Goal: Task Accomplishment & Management: Use online tool/utility

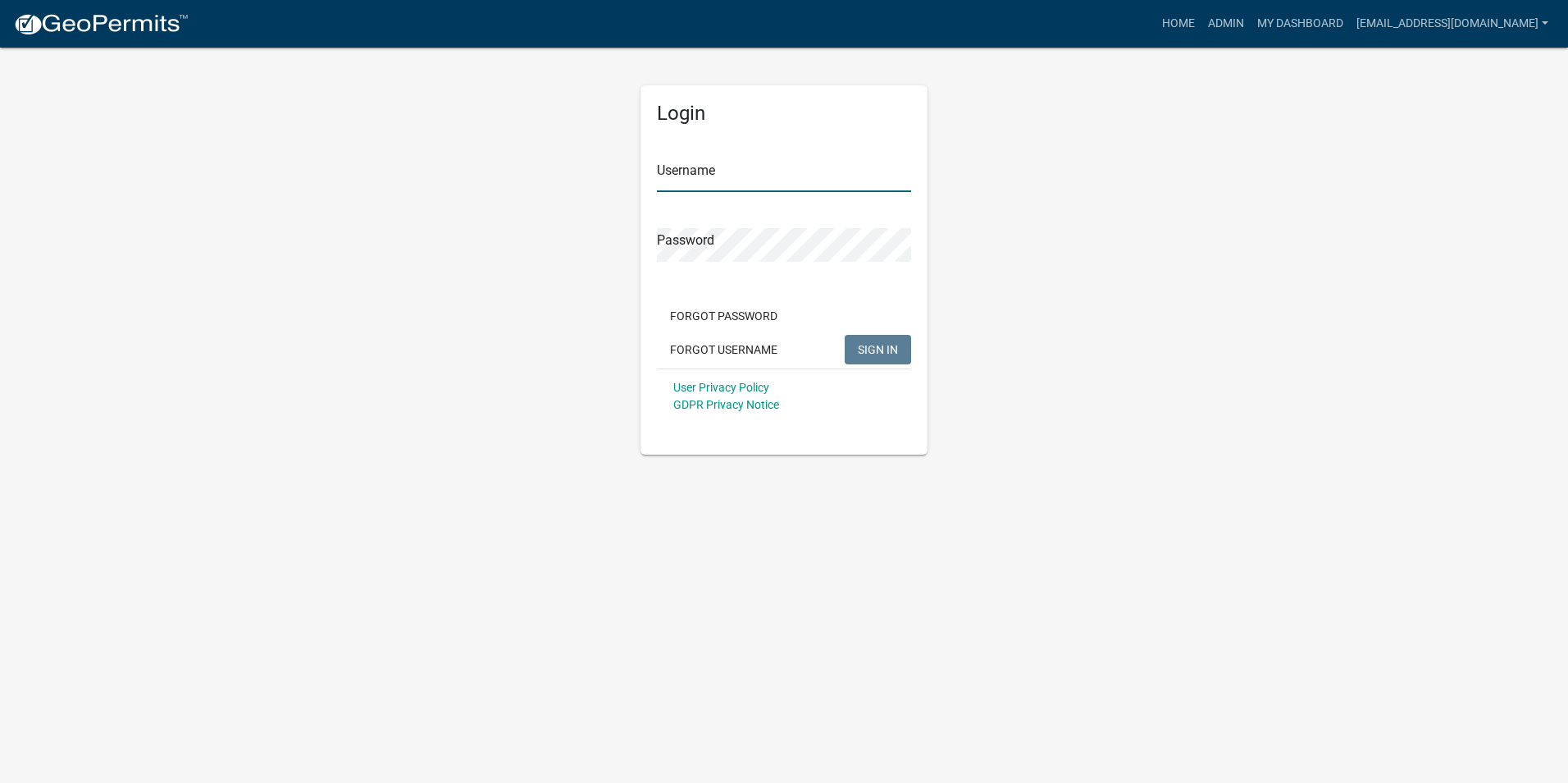
type input "[EMAIL_ADDRESS][DOMAIN_NAME]"
click at [865, 341] on button "SIGN IN" at bounding box center [877, 349] width 66 height 29
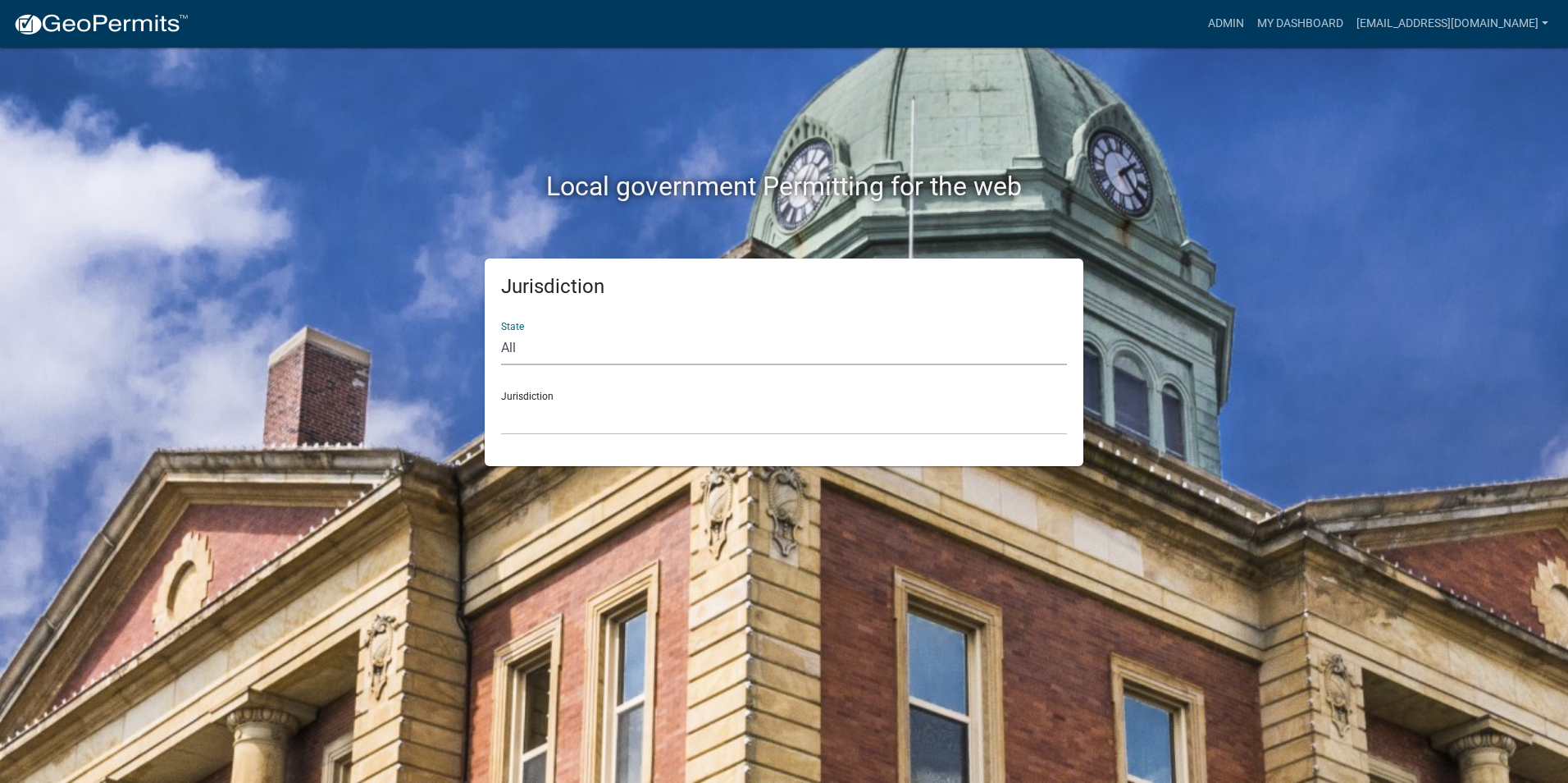
click at [535, 352] on select "All Colorado Georgia Indiana Iowa Kansas Minnesota Ohio South Carolina Wisconsin" at bounding box center [784, 348] width 566 height 34
select select "Iowa"
click at [501, 331] on select "All Colorado Georgia Indiana Iowa Kansas Minnesota Ohio South Carolina Wisconsin" at bounding box center [784, 348] width 566 height 34
click at [526, 408] on select "Boone County, Iowa Butler County, Iowa Cerro Gordo County, Iowa City of Harlan,…" at bounding box center [784, 418] width 566 height 34
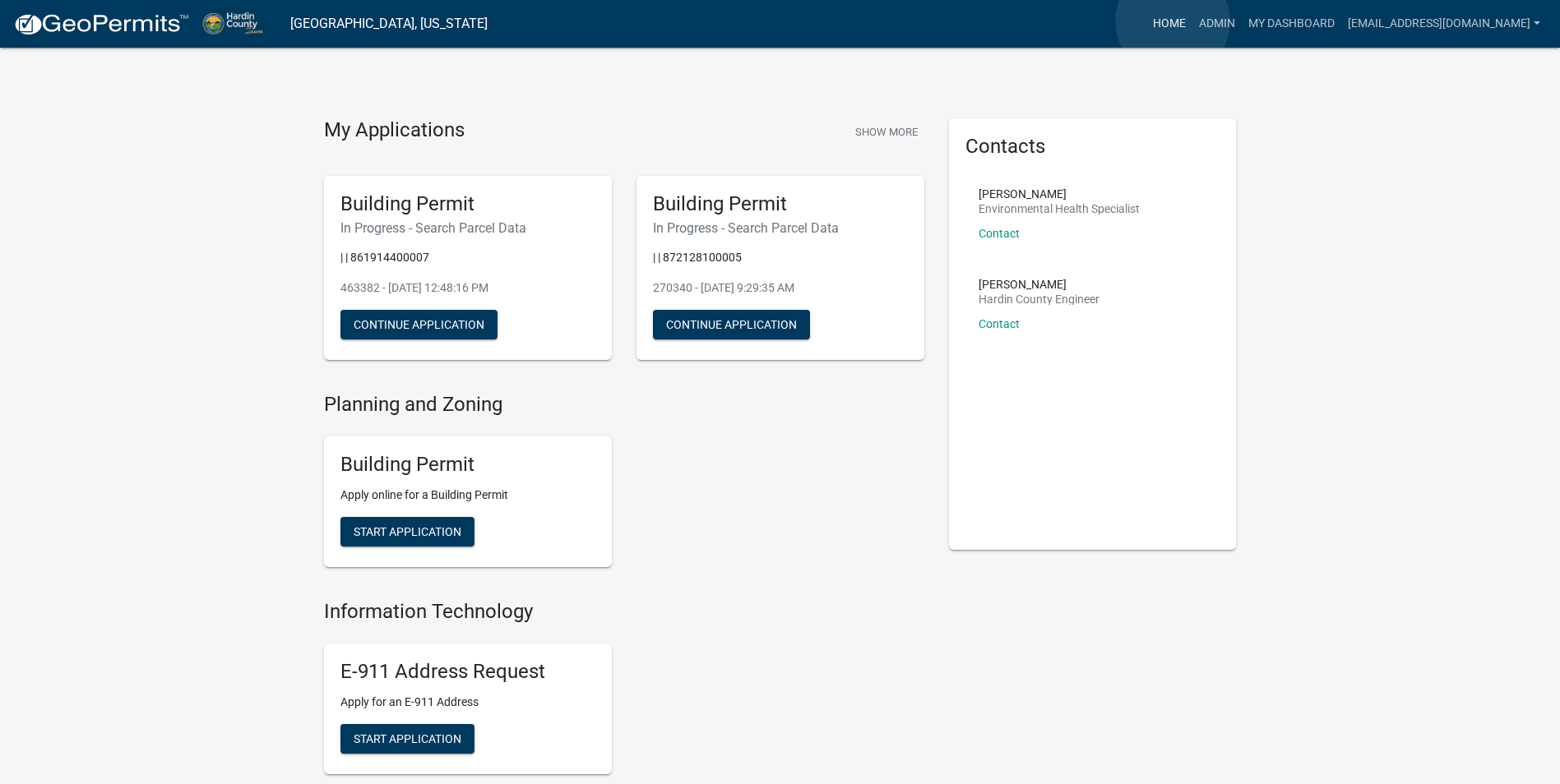
click at [1172, 21] on link "Home" at bounding box center [1170, 23] width 46 height 31
click at [1225, 23] on link "Admin" at bounding box center [1217, 23] width 50 height 31
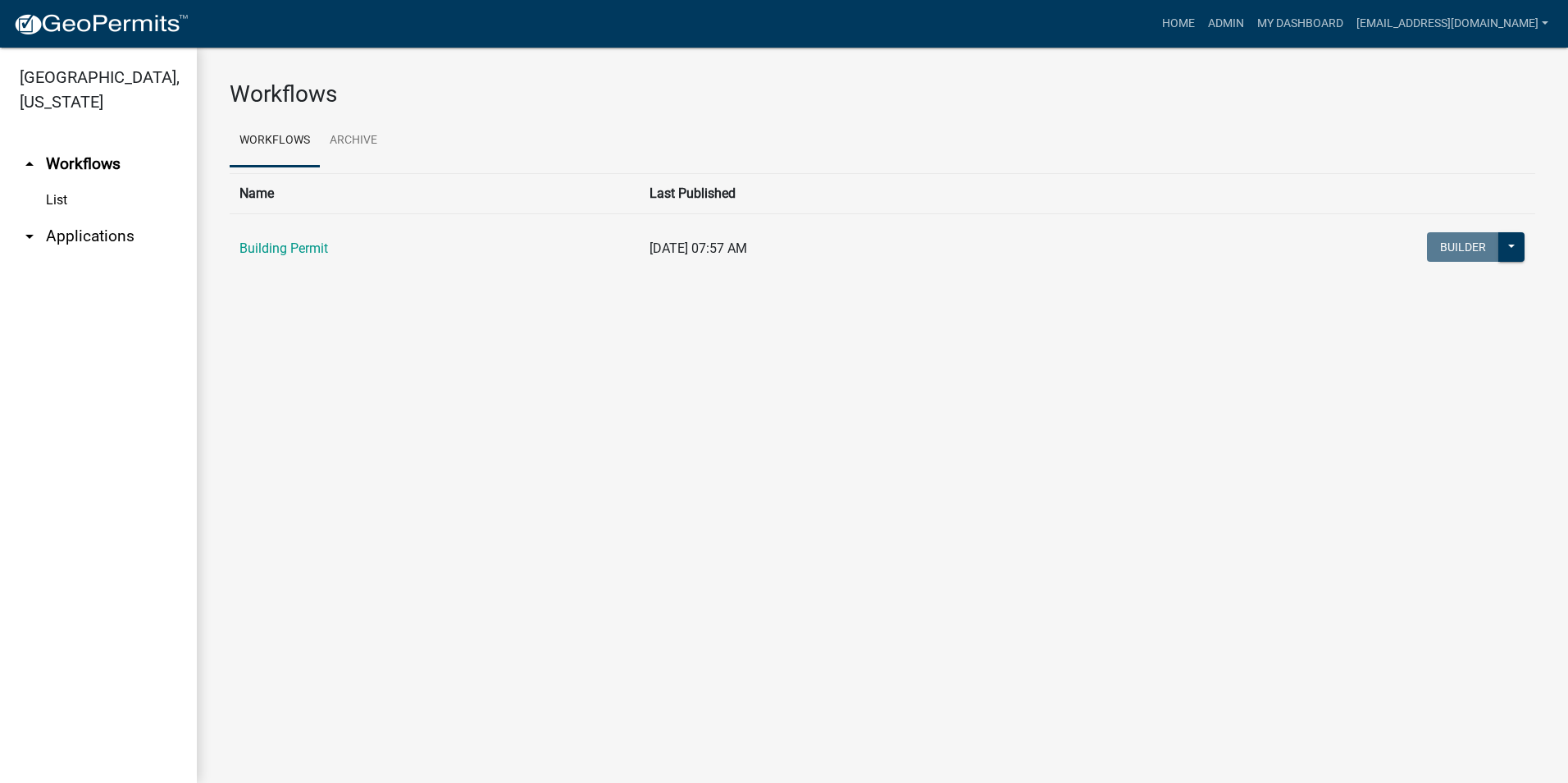
click at [28, 227] on icon "arrow_drop_down" at bounding box center [29, 236] width 19 height 19
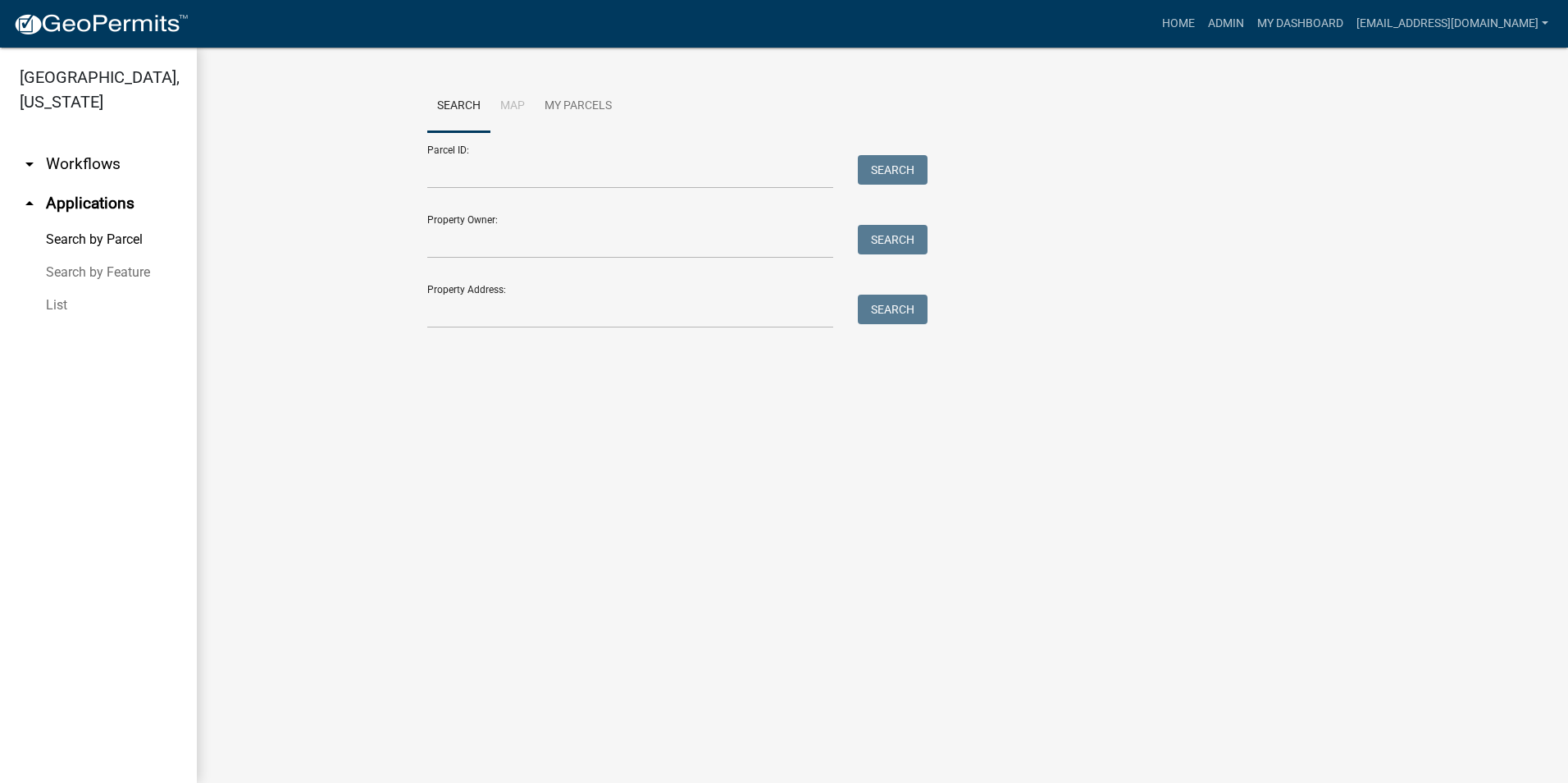
click at [50, 289] on link "List" at bounding box center [98, 305] width 197 height 33
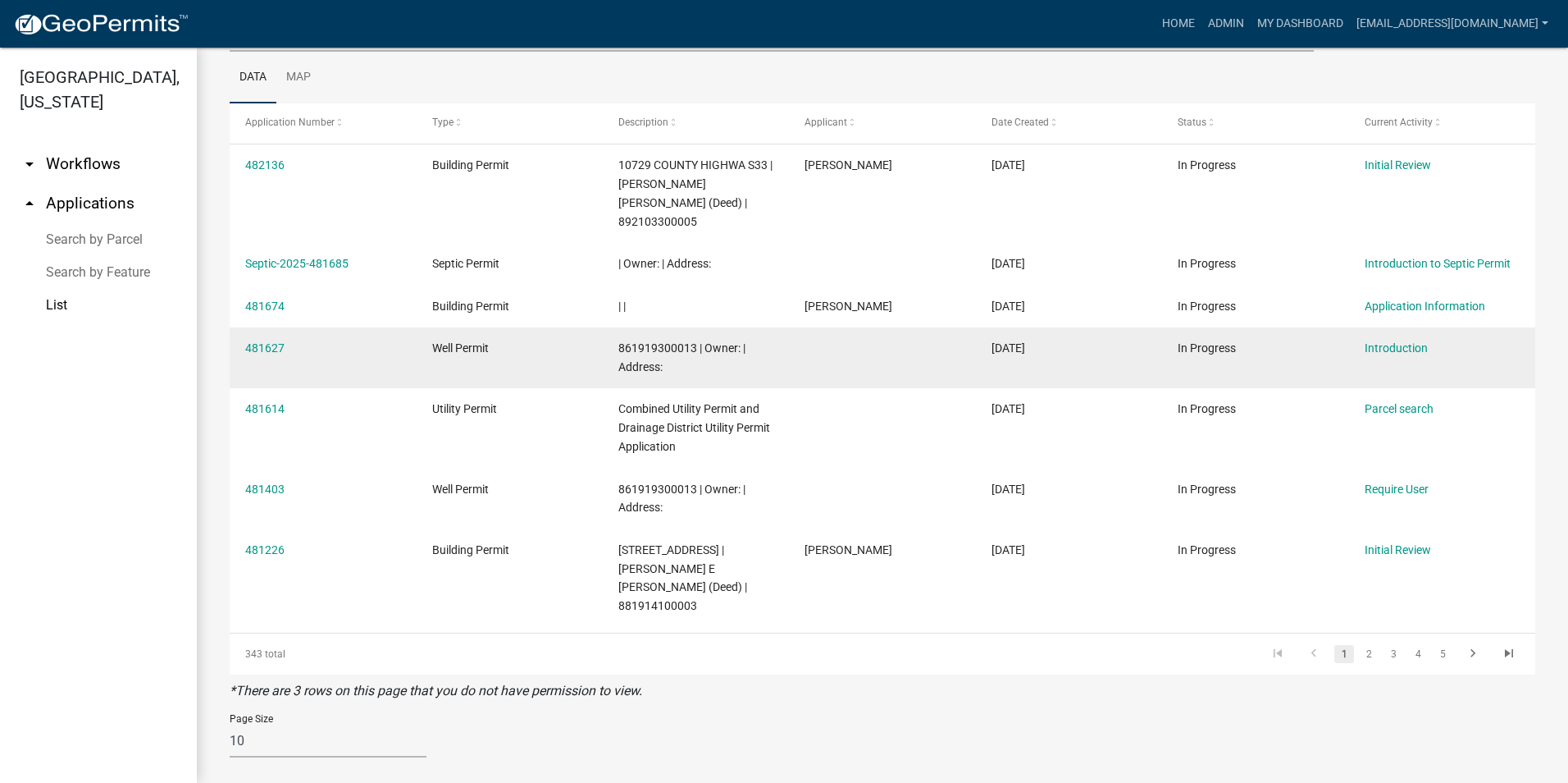
scroll to position [184, 0]
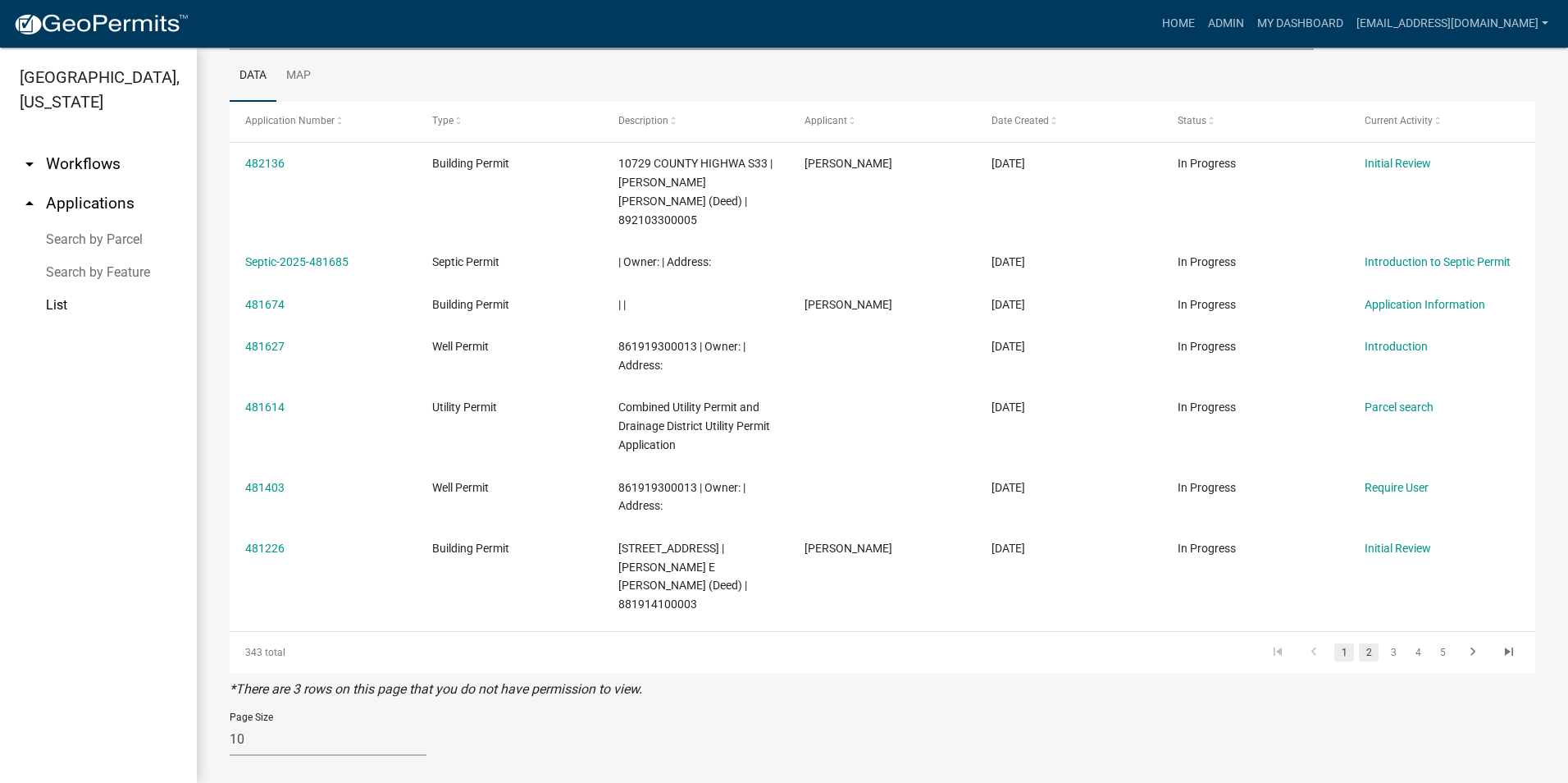
click at [1359, 643] on link "2" at bounding box center [1369, 652] width 19 height 18
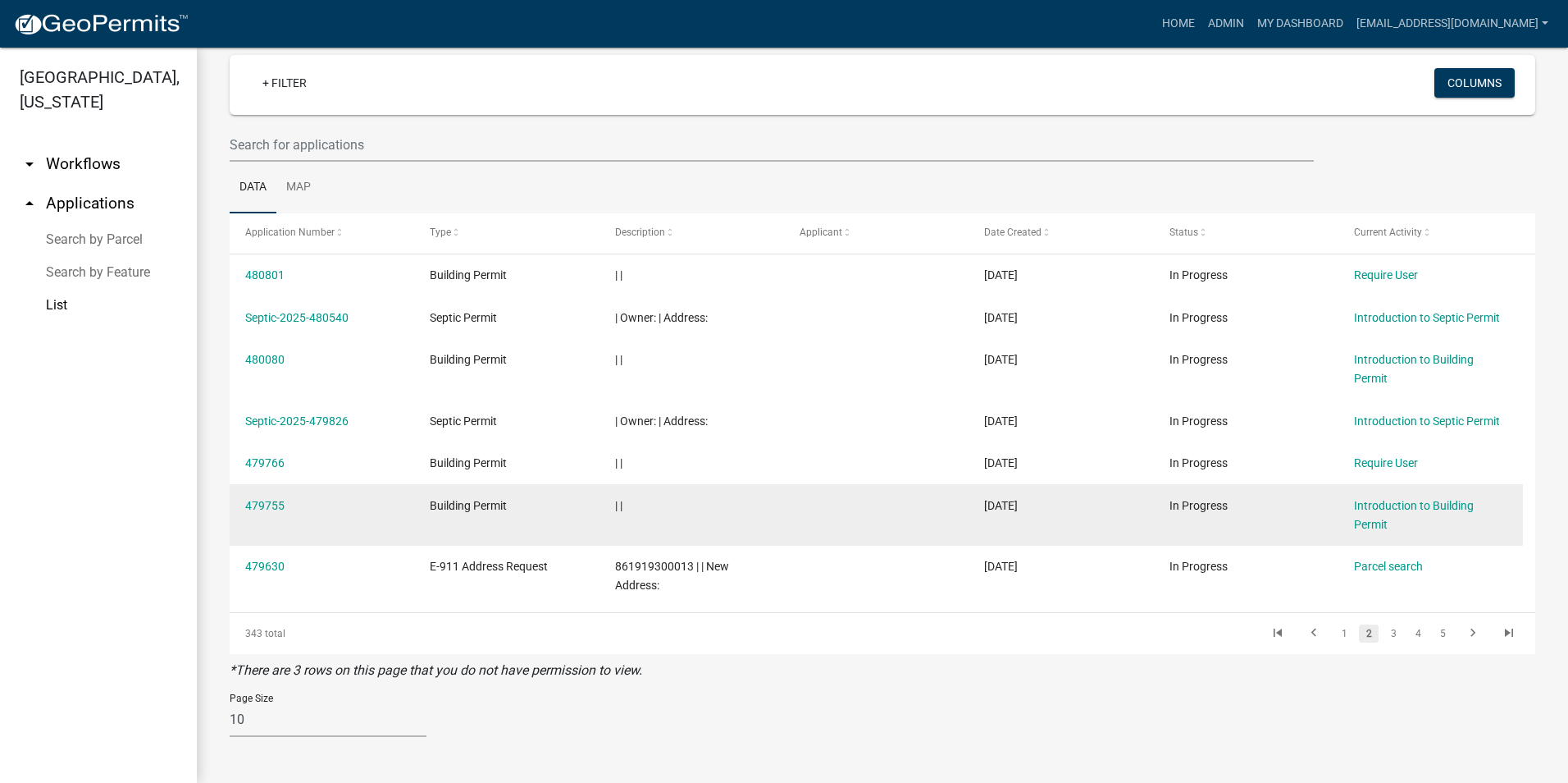
scroll to position [73, 0]
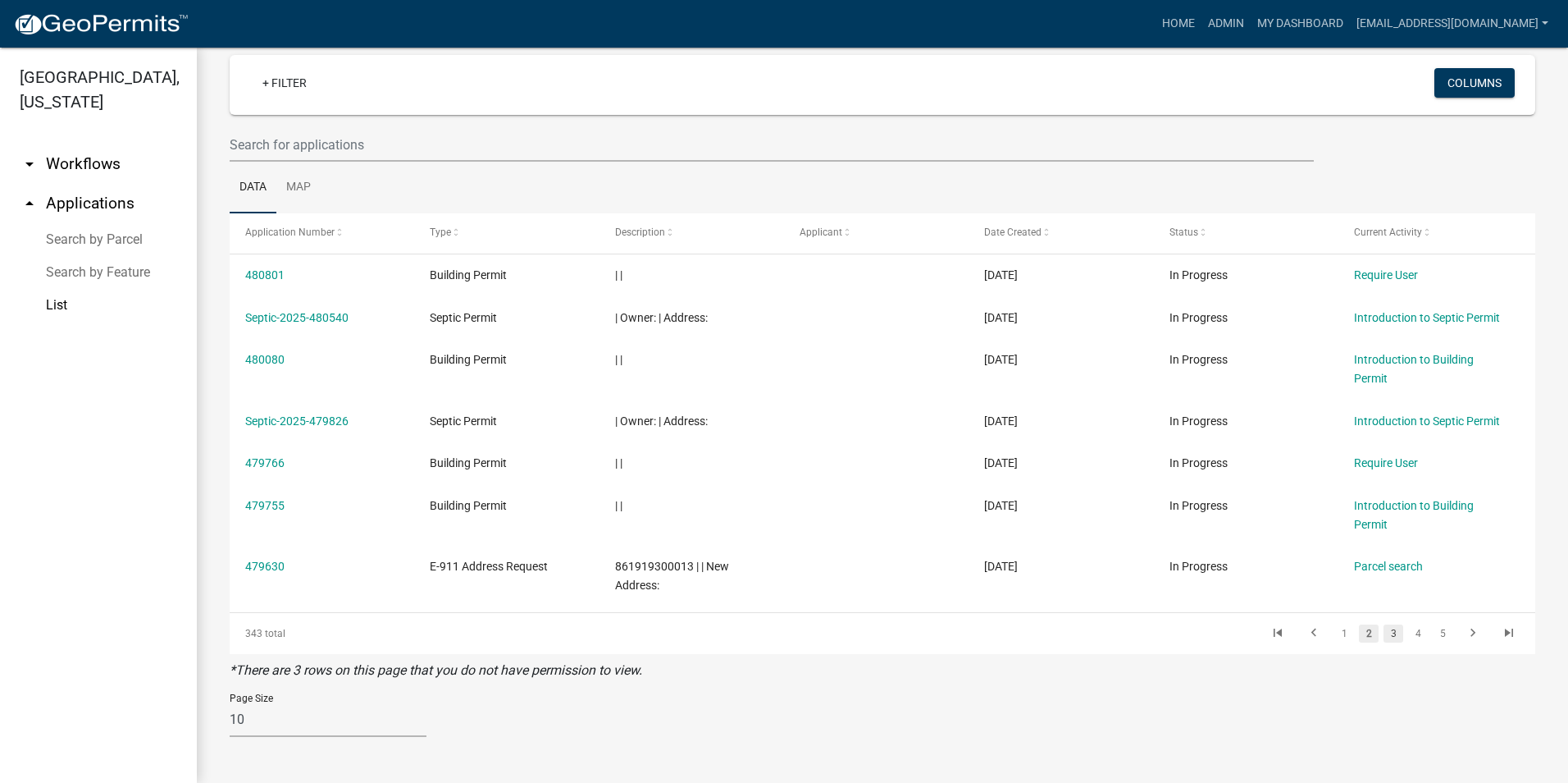
click at [1384, 635] on link "3" at bounding box center [1394, 633] width 19 height 18
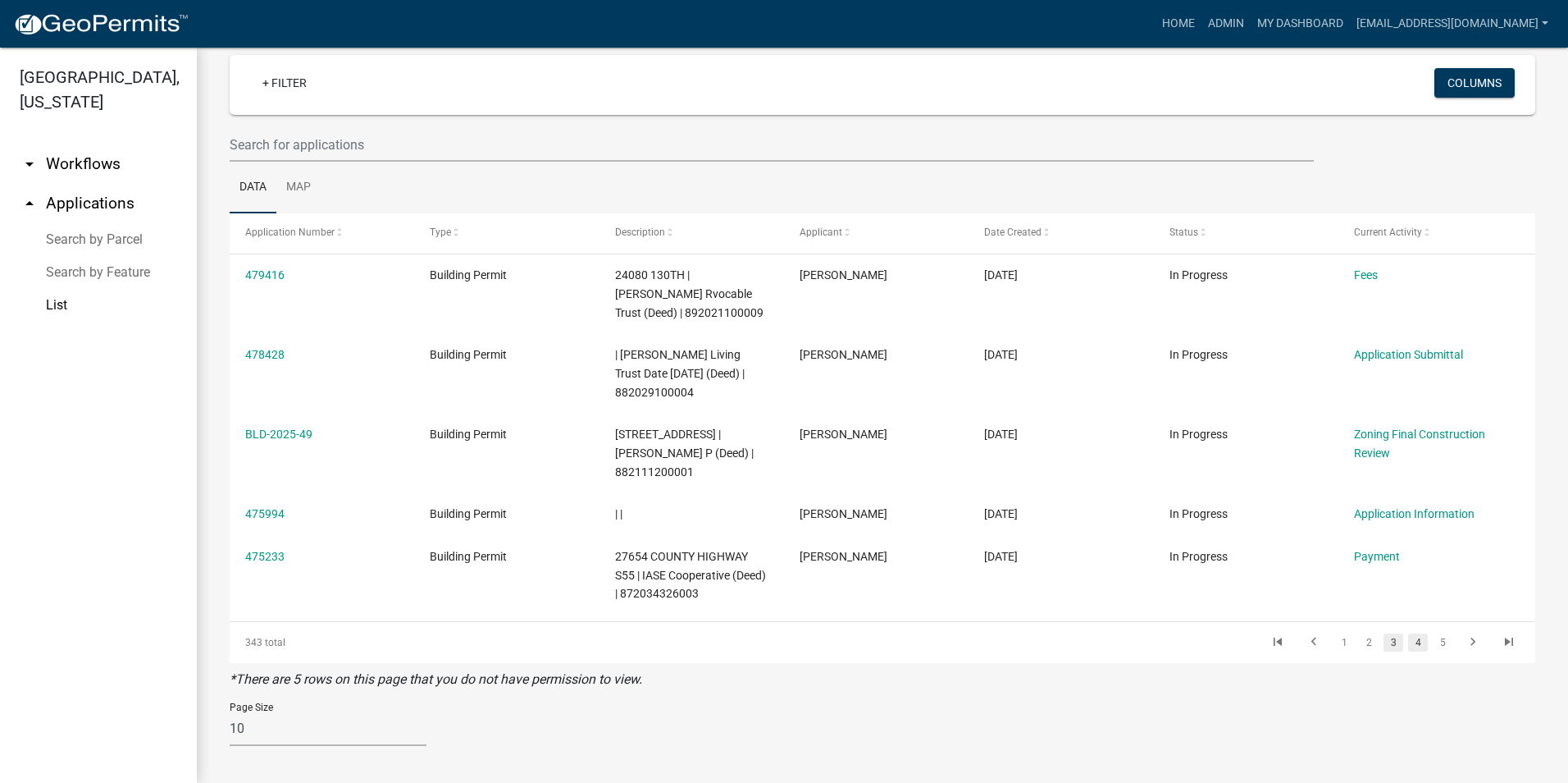
click at [1409, 645] on link "4" at bounding box center [1418, 642] width 19 height 18
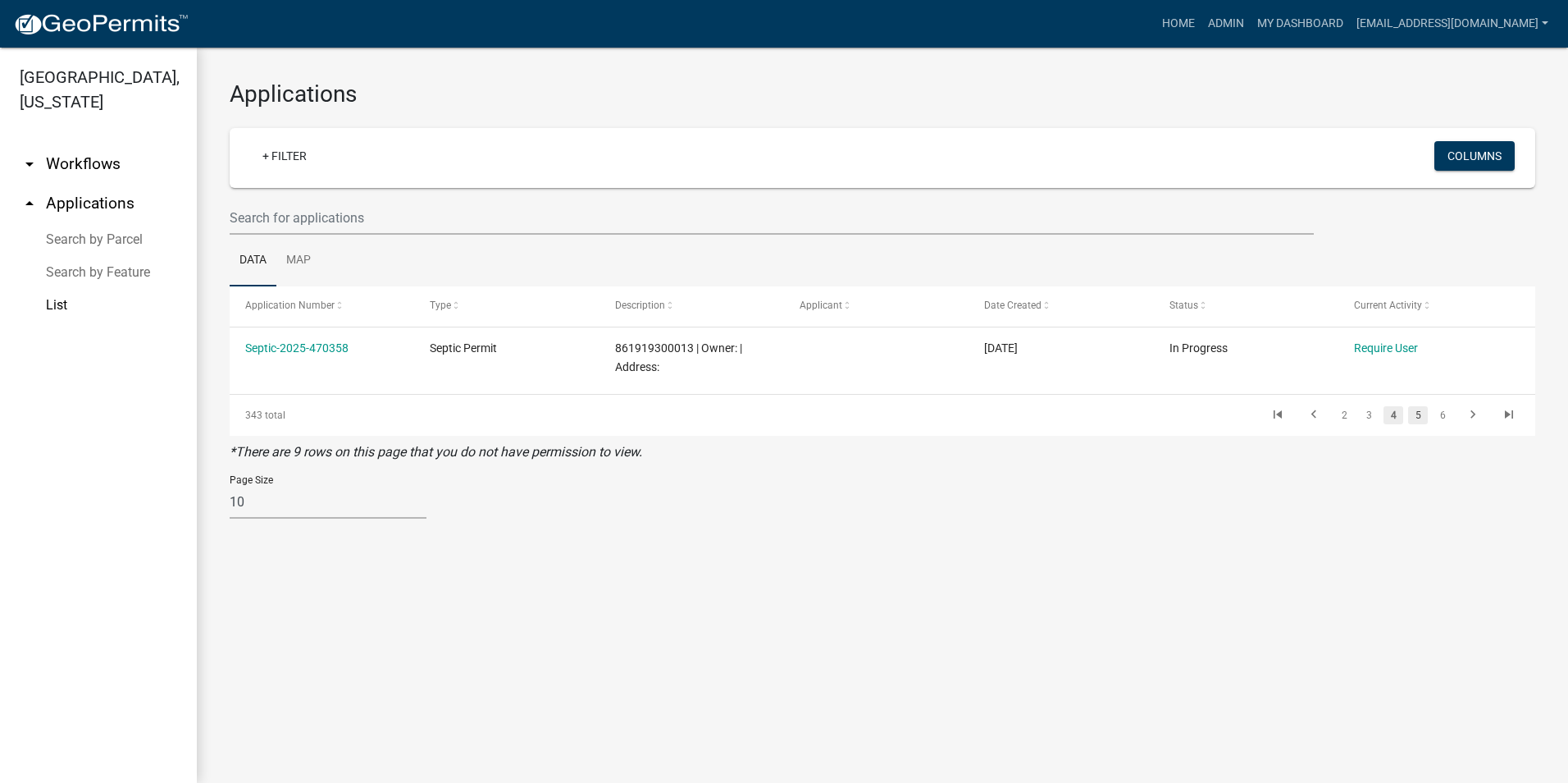
click at [1417, 411] on link "5" at bounding box center [1418, 415] width 19 height 18
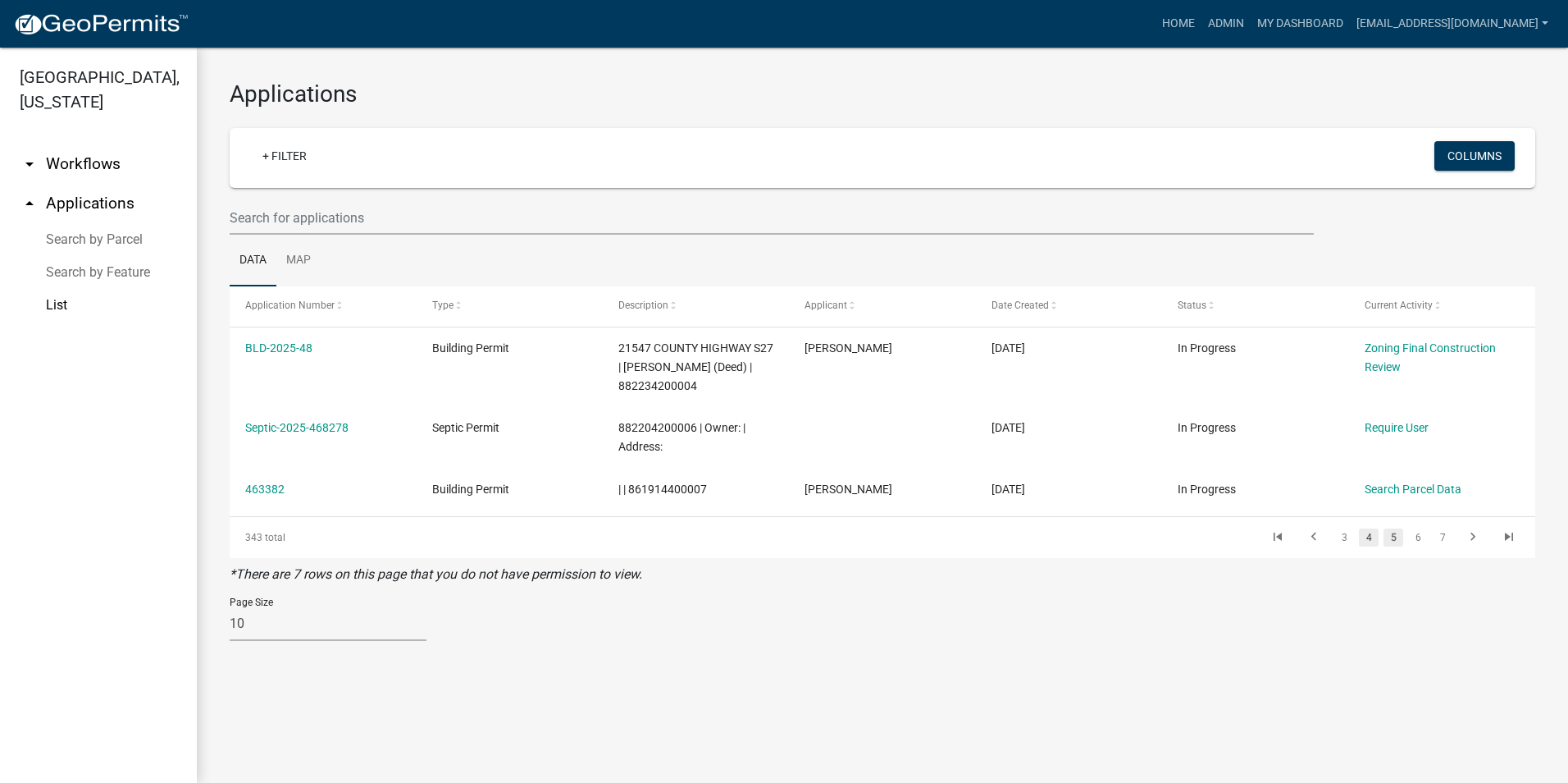
click at [1369, 537] on link "4" at bounding box center [1369, 538] width 19 height 18
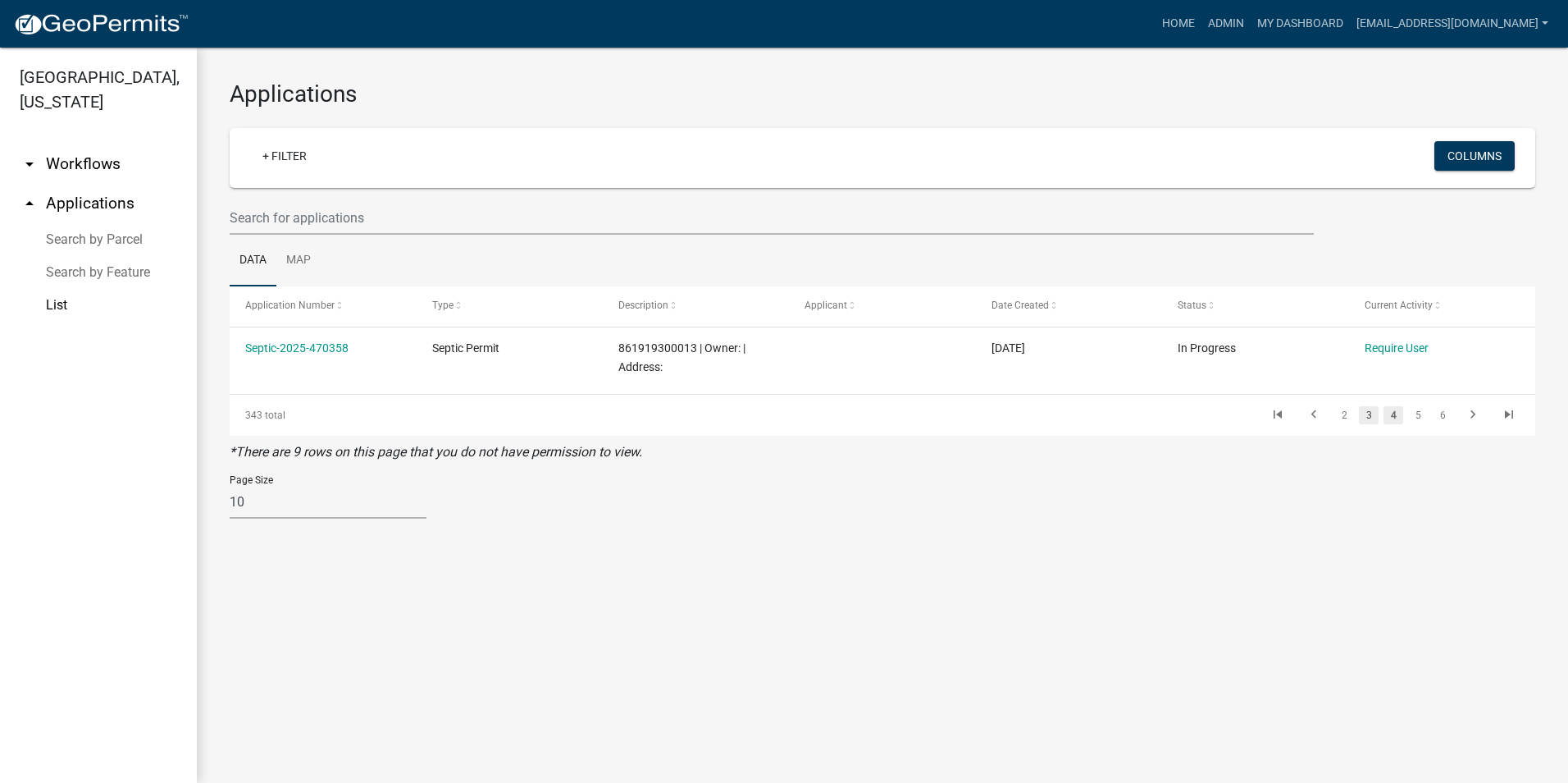
click at [1369, 418] on link "3" at bounding box center [1369, 415] width 19 height 18
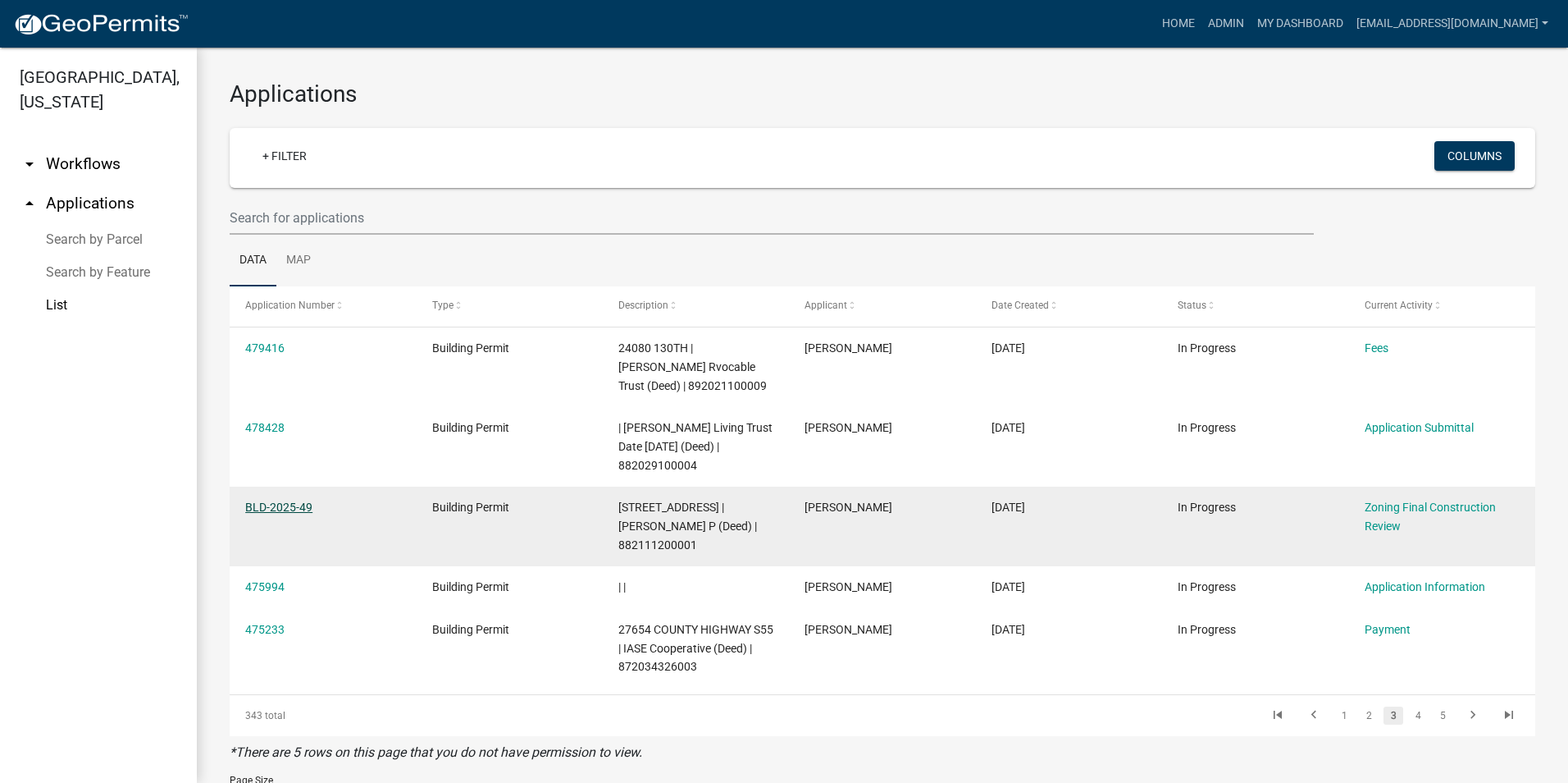
click at [277, 507] on link "BLD-2025-49" at bounding box center [279, 507] width 67 height 13
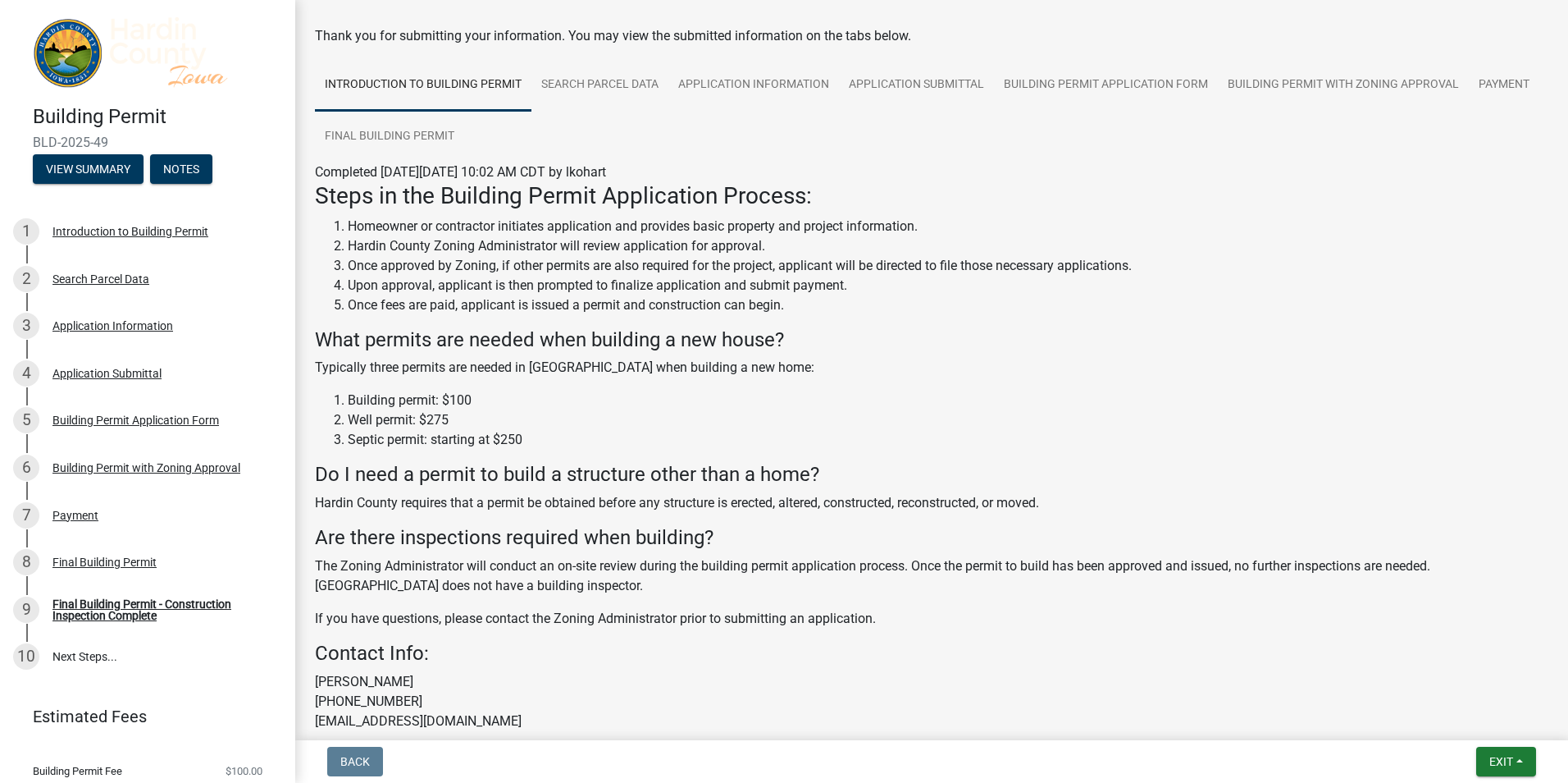
scroll to position [160, 0]
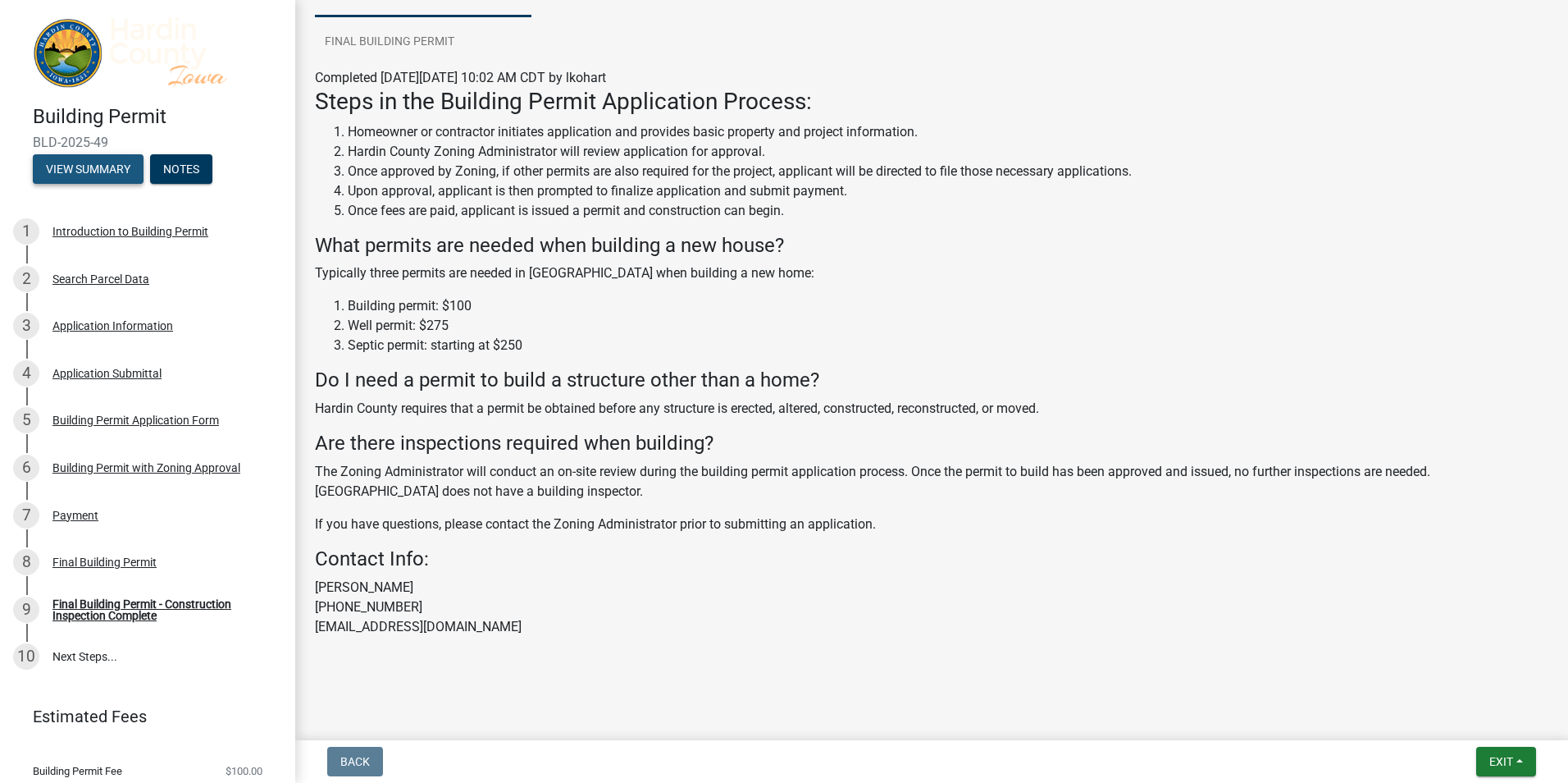
click at [95, 167] on button "View Summary" at bounding box center [88, 168] width 111 height 29
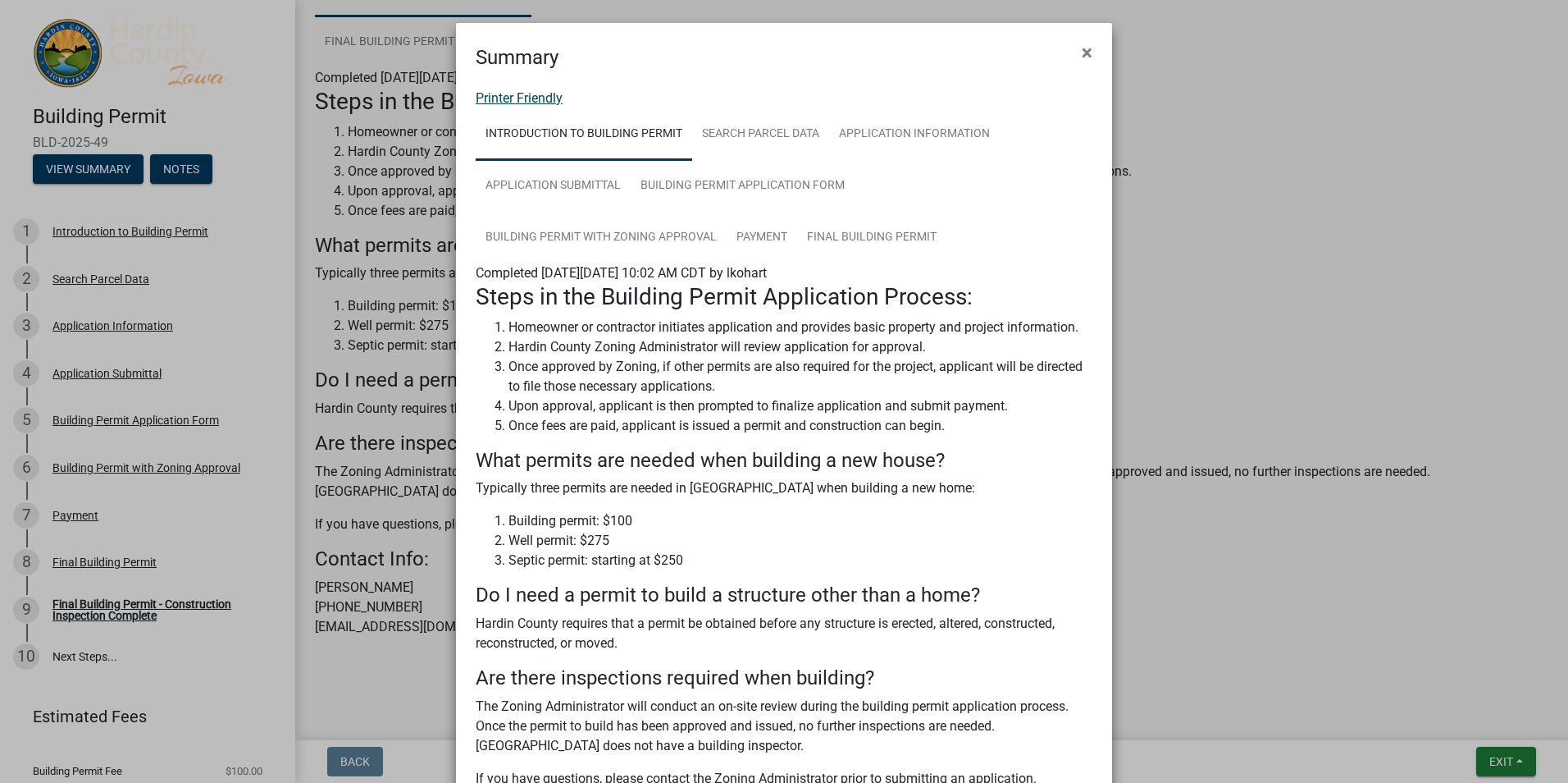
click at [541, 94] on link "Printer Friendly" at bounding box center [519, 98] width 87 height 16
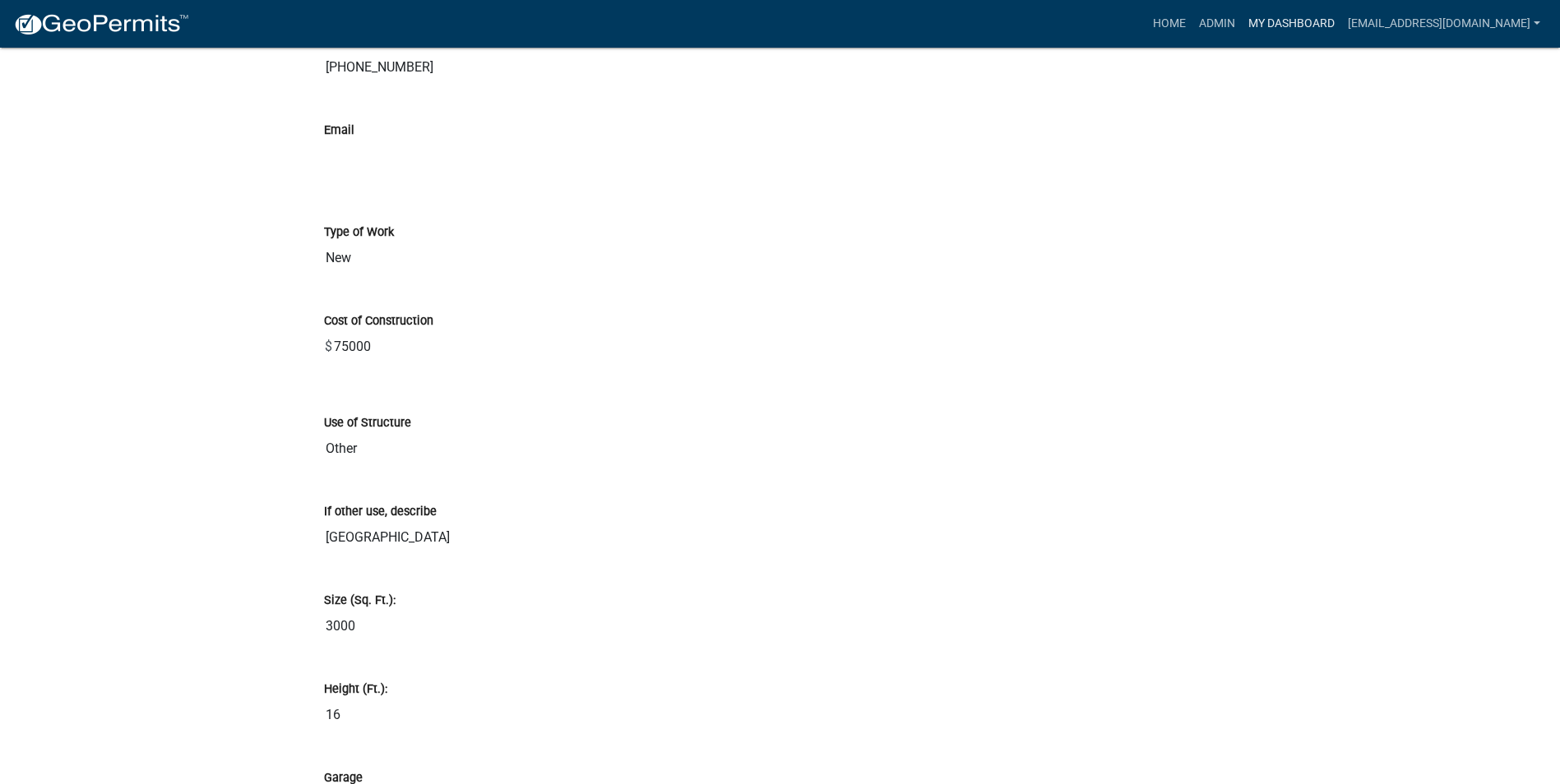
scroll to position [3616, 0]
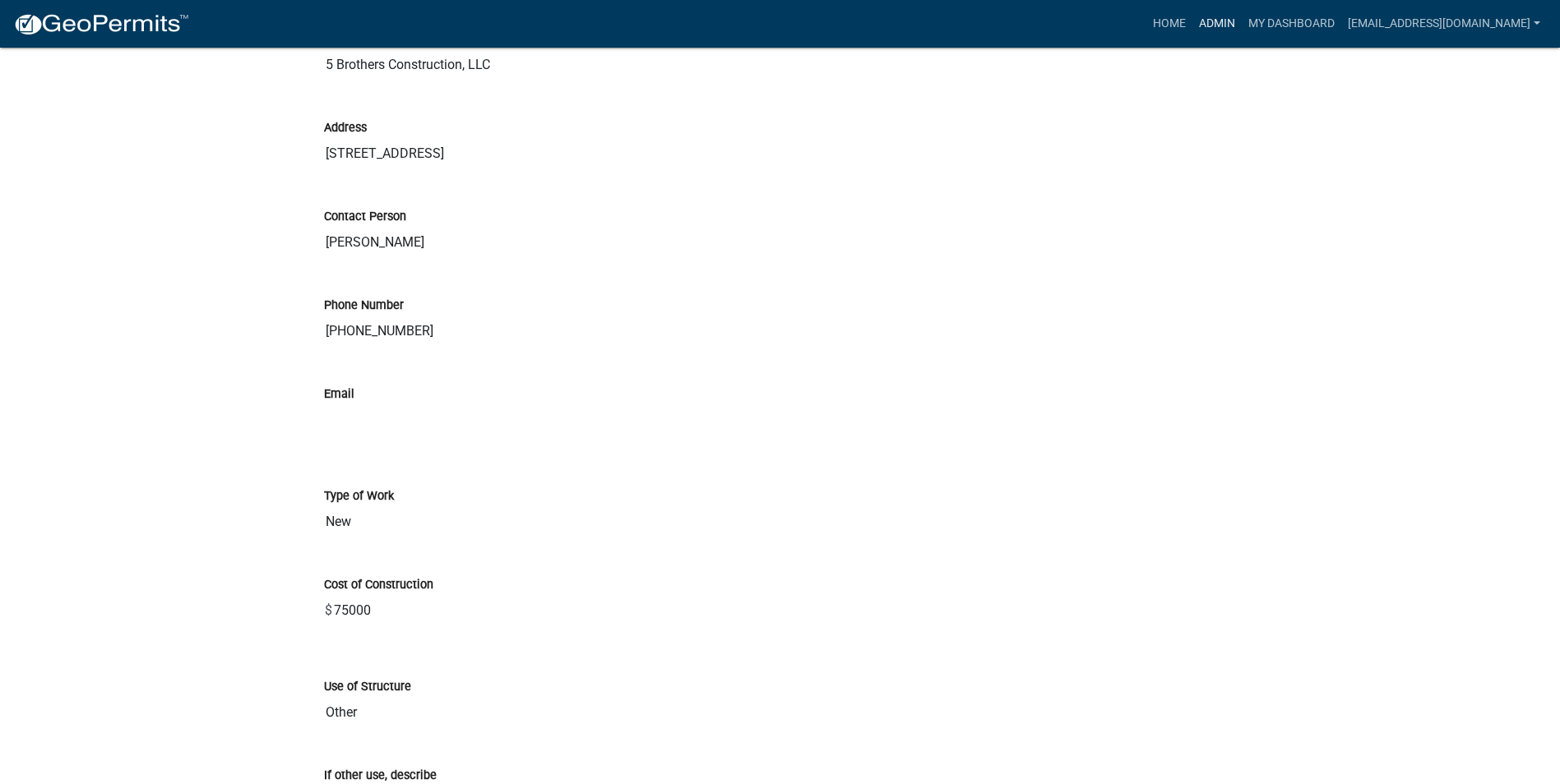
click at [1234, 20] on link "Admin" at bounding box center [1217, 23] width 50 height 31
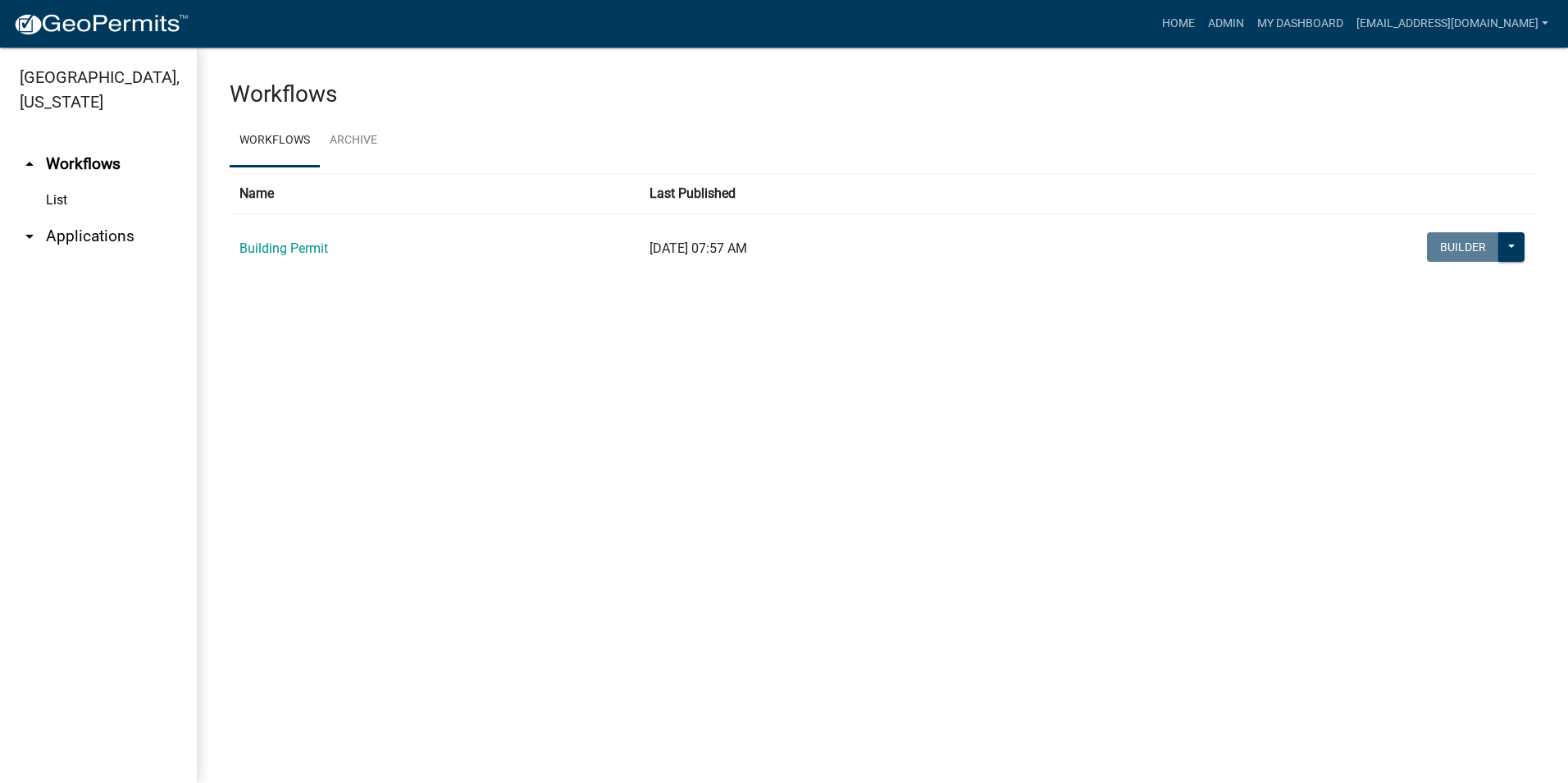
click at [32, 227] on icon "arrow_drop_down" at bounding box center [29, 236] width 19 height 19
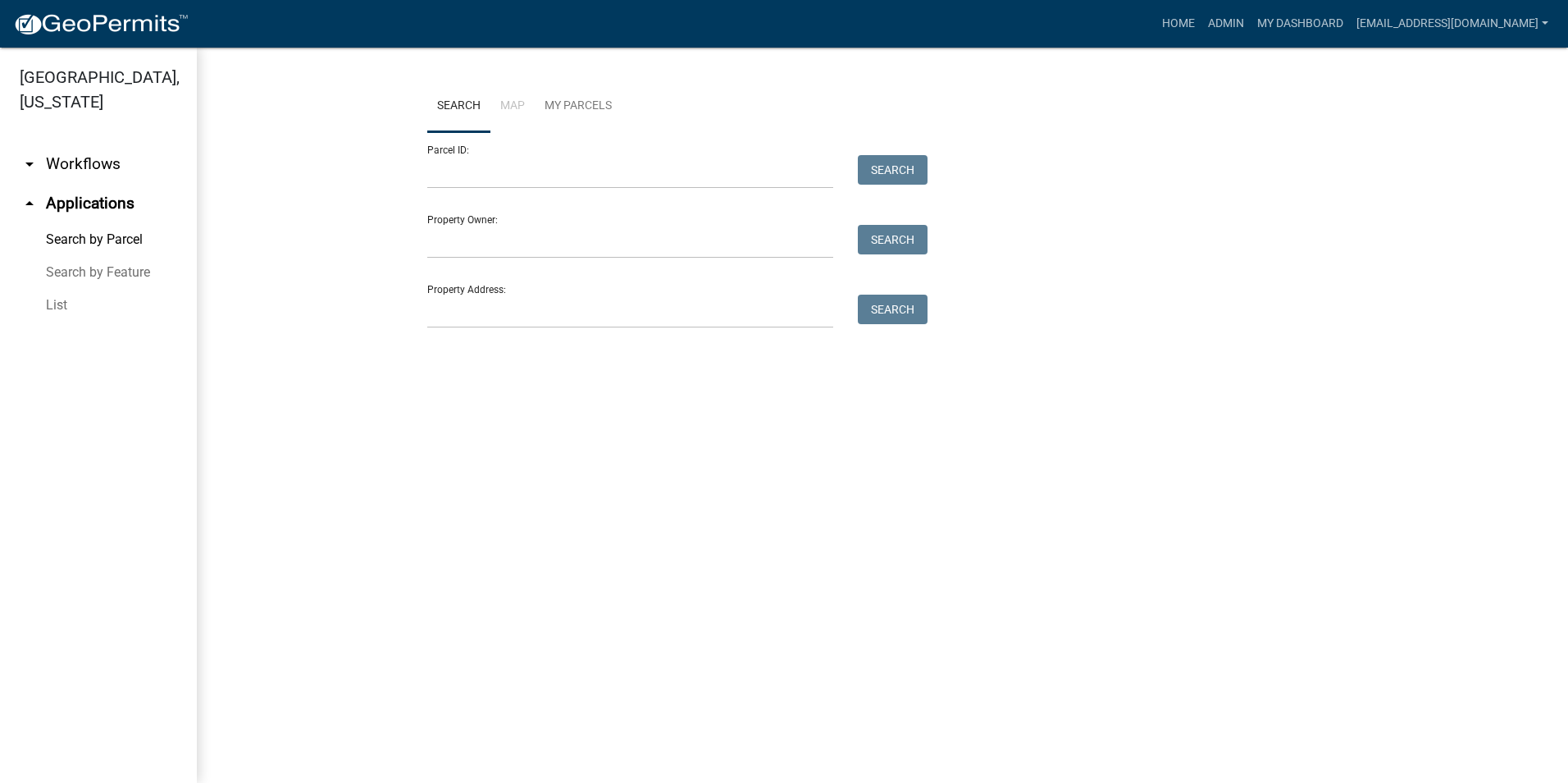
click at [59, 289] on link "List" at bounding box center [98, 305] width 197 height 33
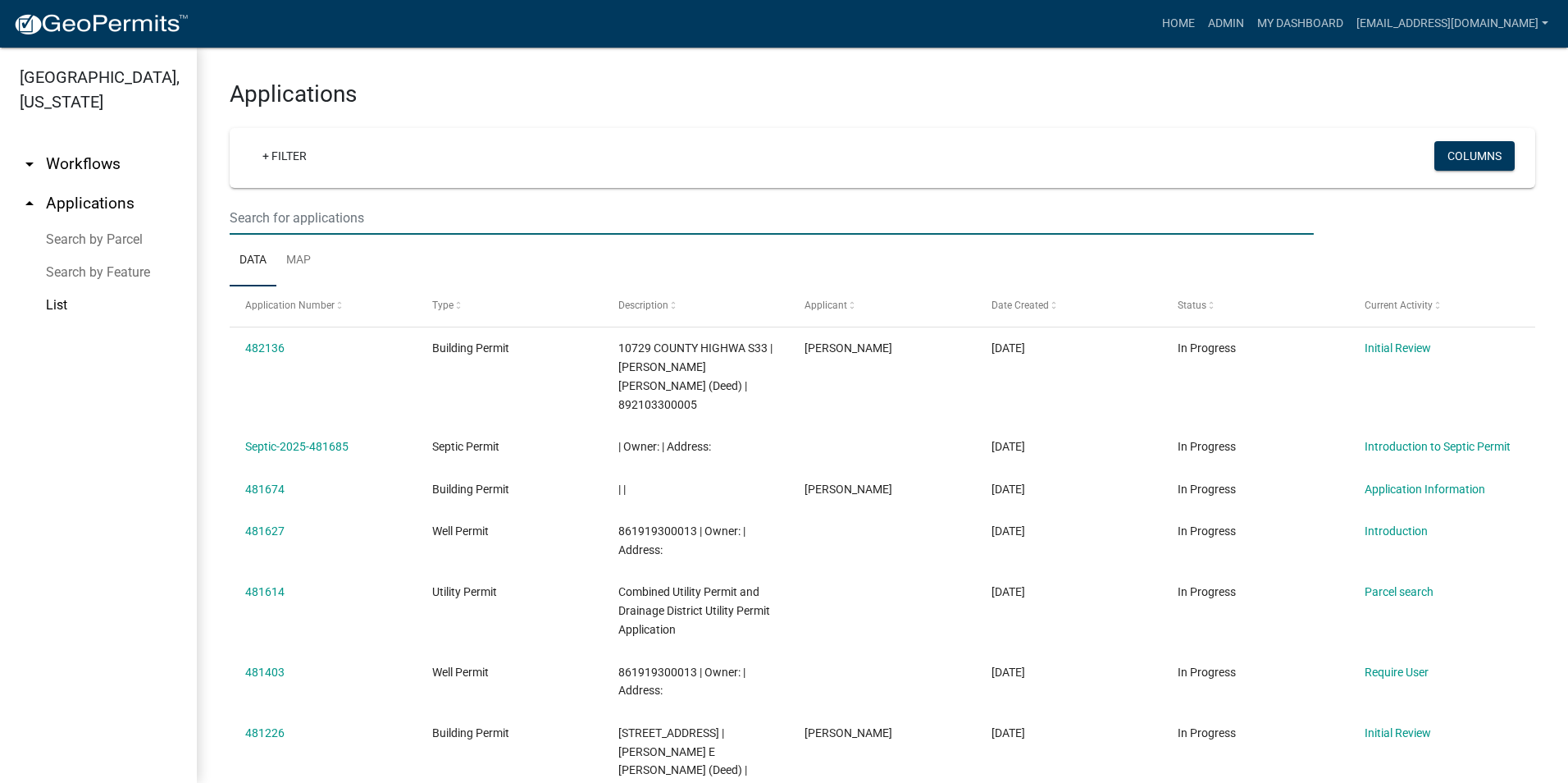
click at [283, 223] on input "text" at bounding box center [771, 218] width 1085 height 34
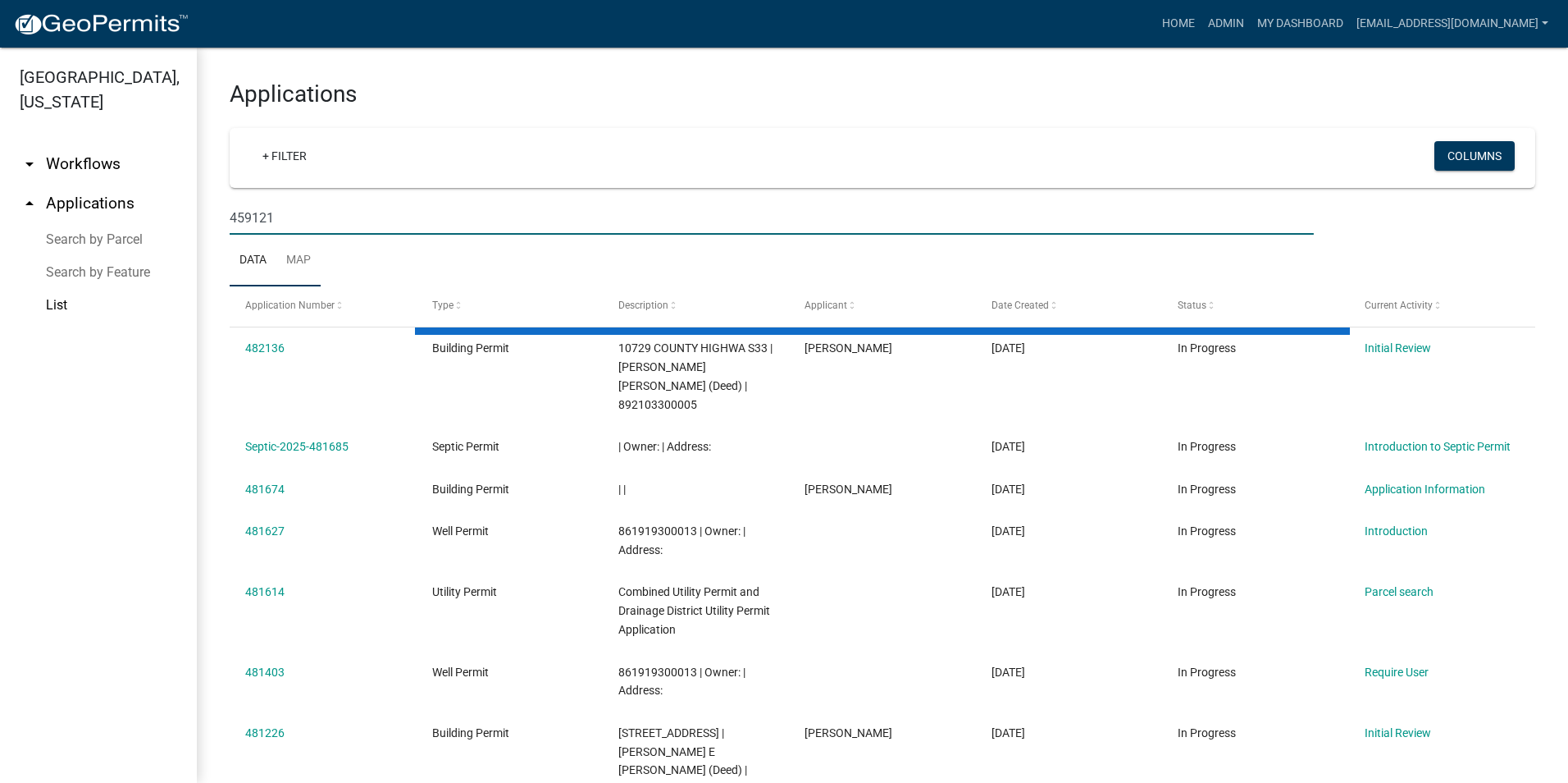
type input "459121"
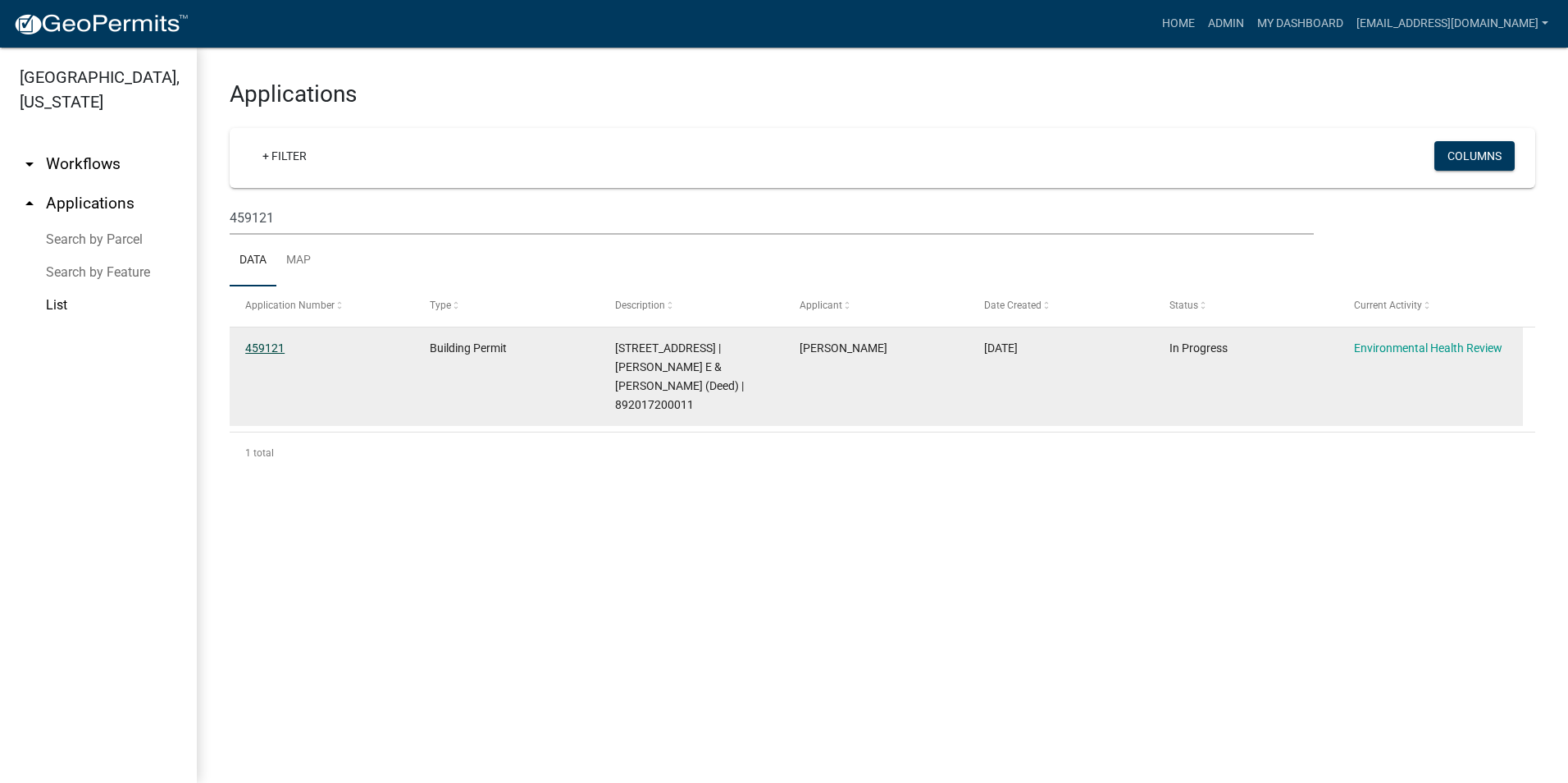
click at [254, 341] on link "459121" at bounding box center [265, 347] width 39 height 13
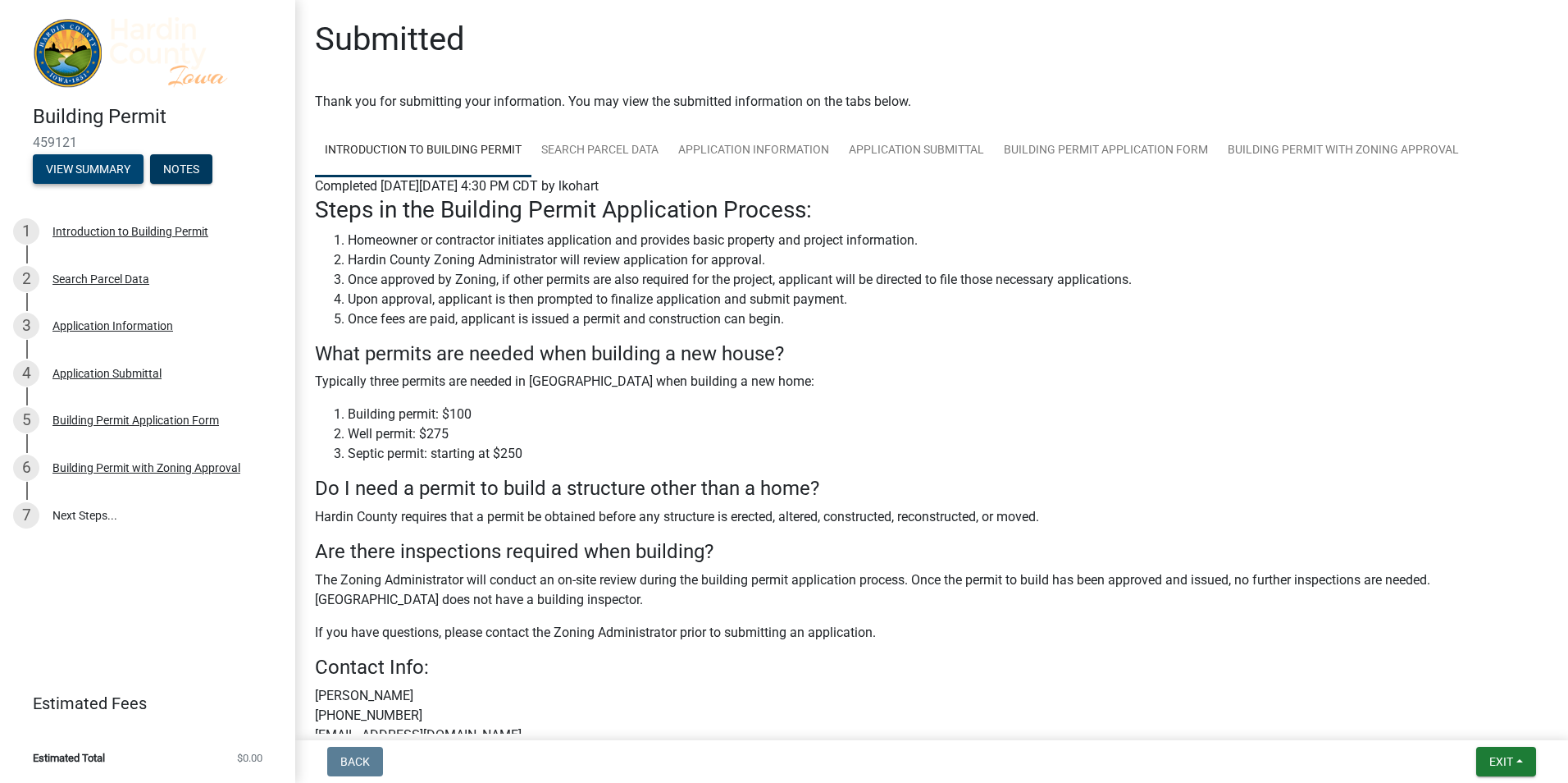
click at [113, 165] on button "View Summary" at bounding box center [88, 168] width 111 height 29
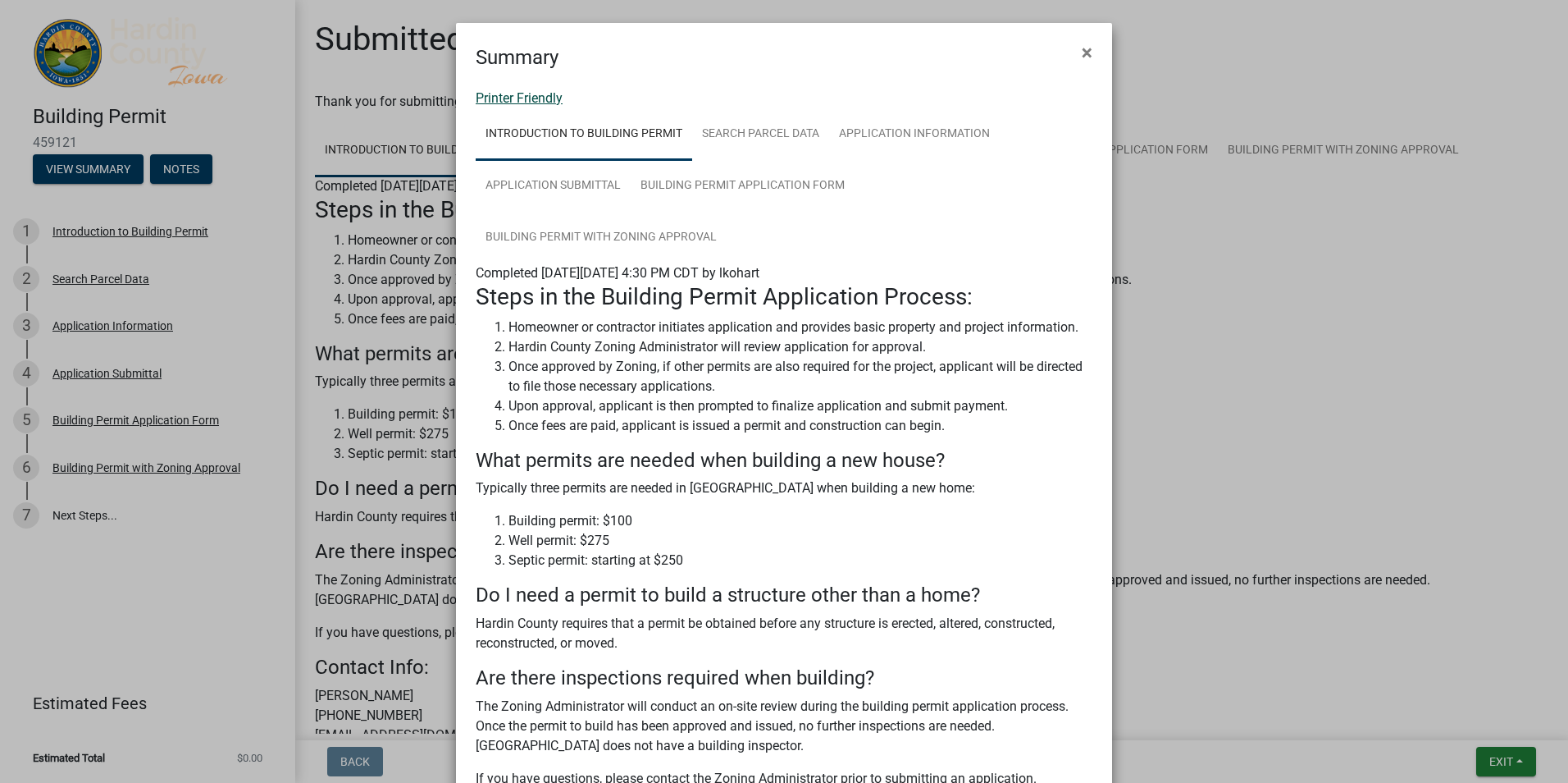
click at [506, 95] on link "Printer Friendly" at bounding box center [519, 98] width 87 height 16
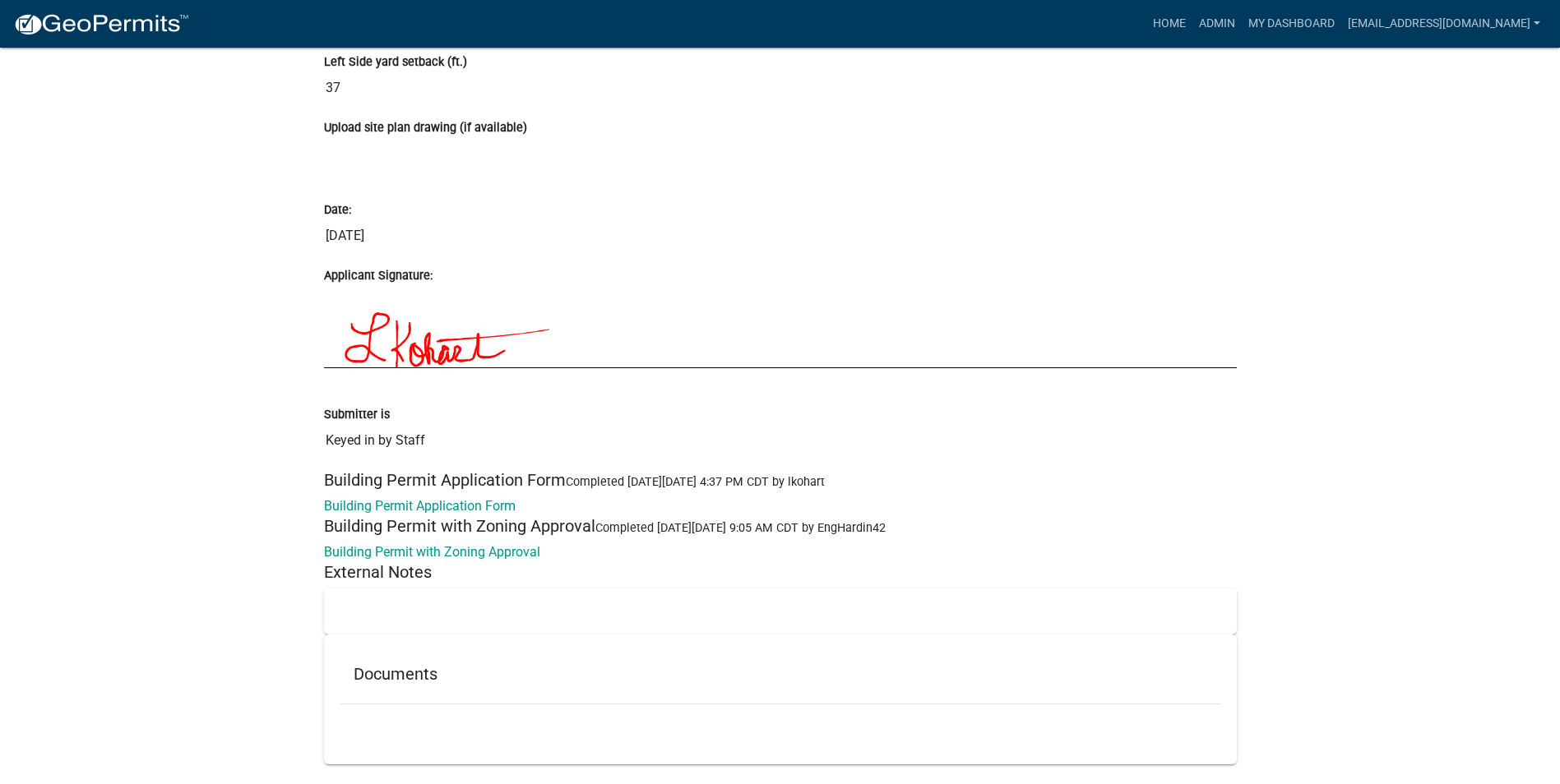
scroll to position [6386, 0]
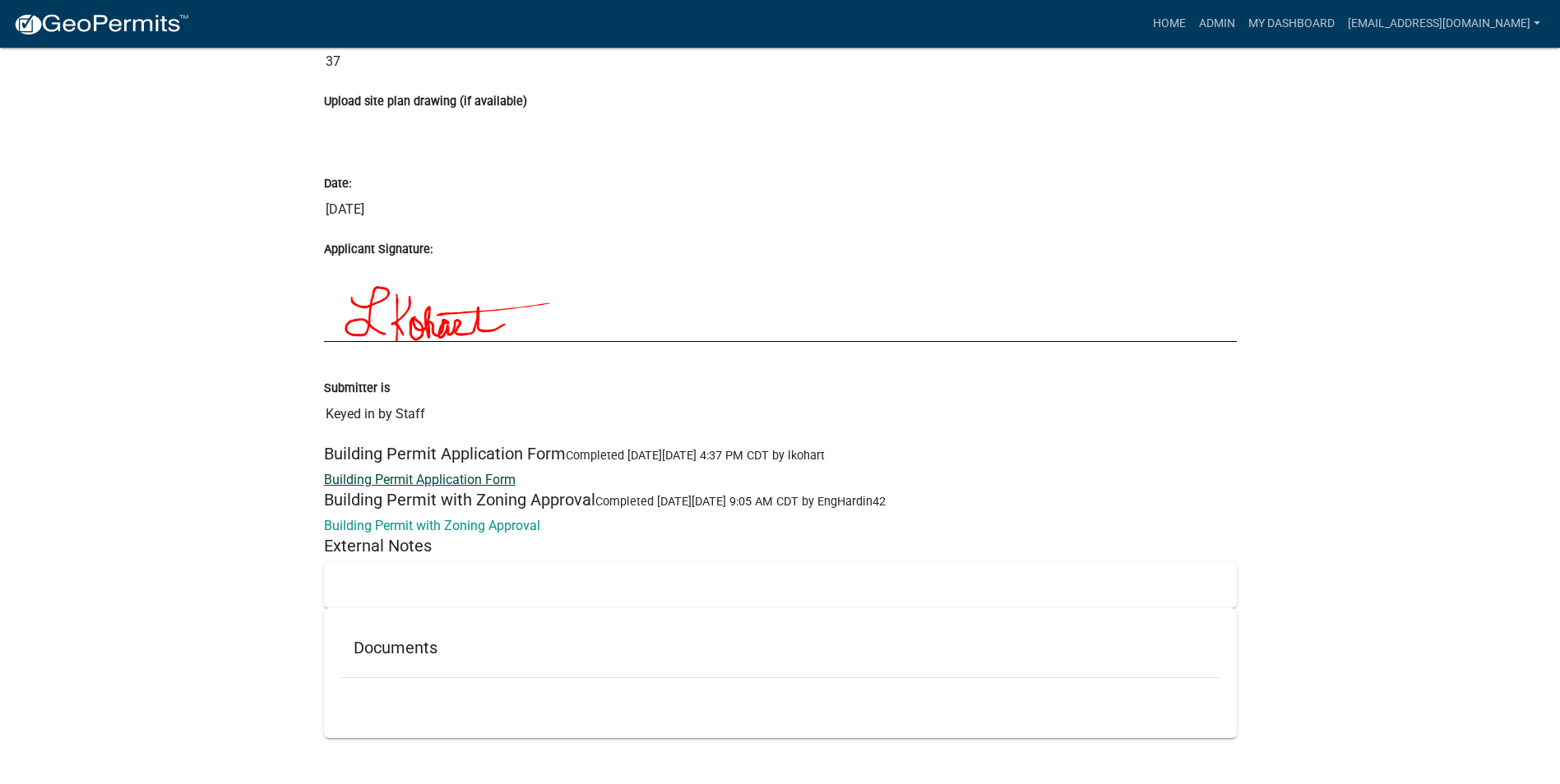
click at [498, 472] on link "Building Permit Application Form" at bounding box center [420, 480] width 192 height 16
